Goal: Find specific page/section: Find specific page/section

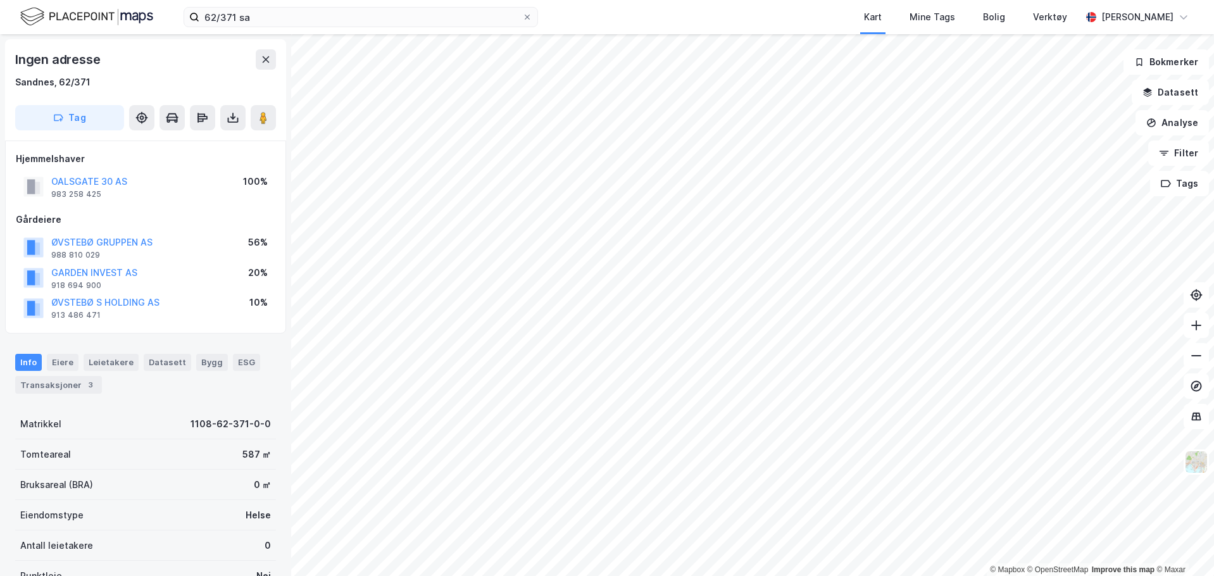
click at [236, 59] on div "Ingen adresse" at bounding box center [145, 59] width 261 height 20
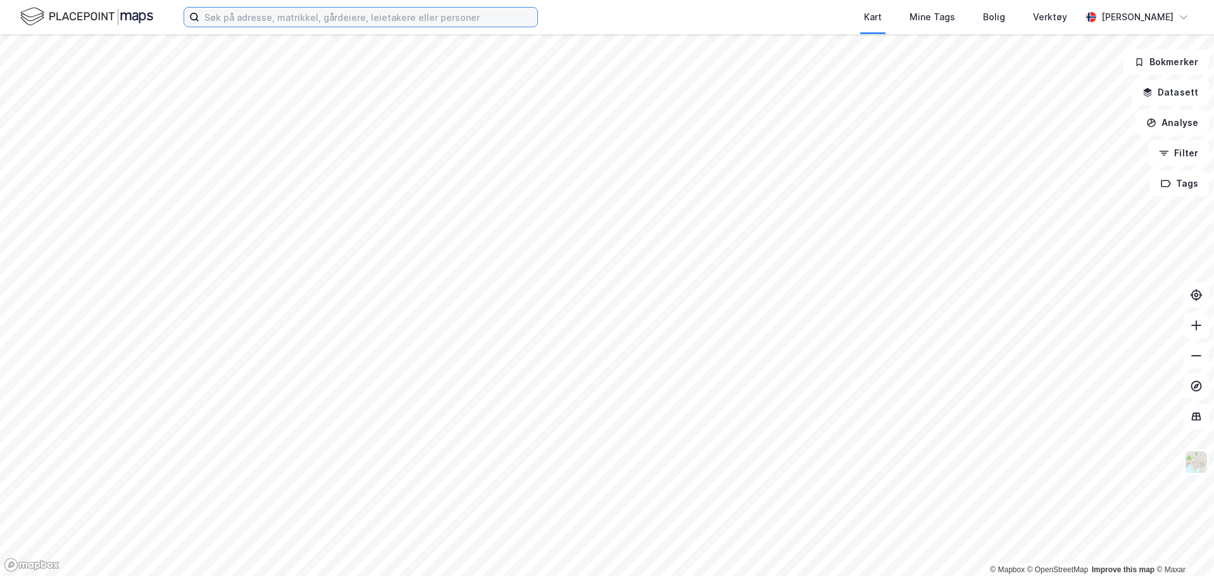
click at [260, 23] on input at bounding box center [368, 17] width 338 height 19
paste input "102/826"
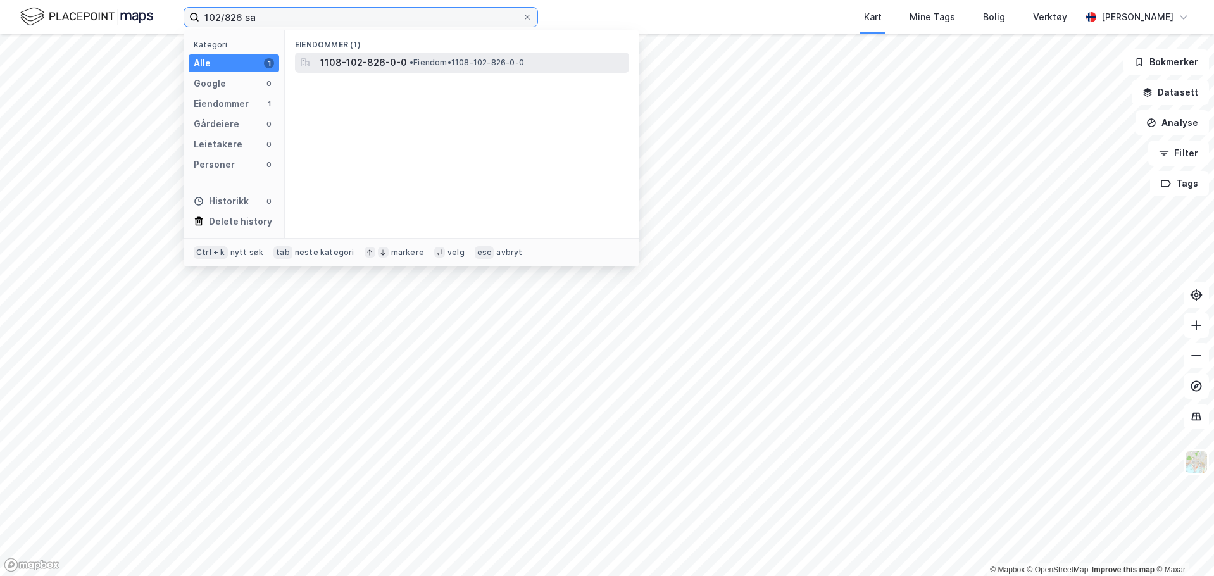
type input "102/826 sa"
click at [355, 62] on span "1108-102-826-0-0" at bounding box center [363, 62] width 87 height 15
